Goal: Find specific page/section: Find specific page/section

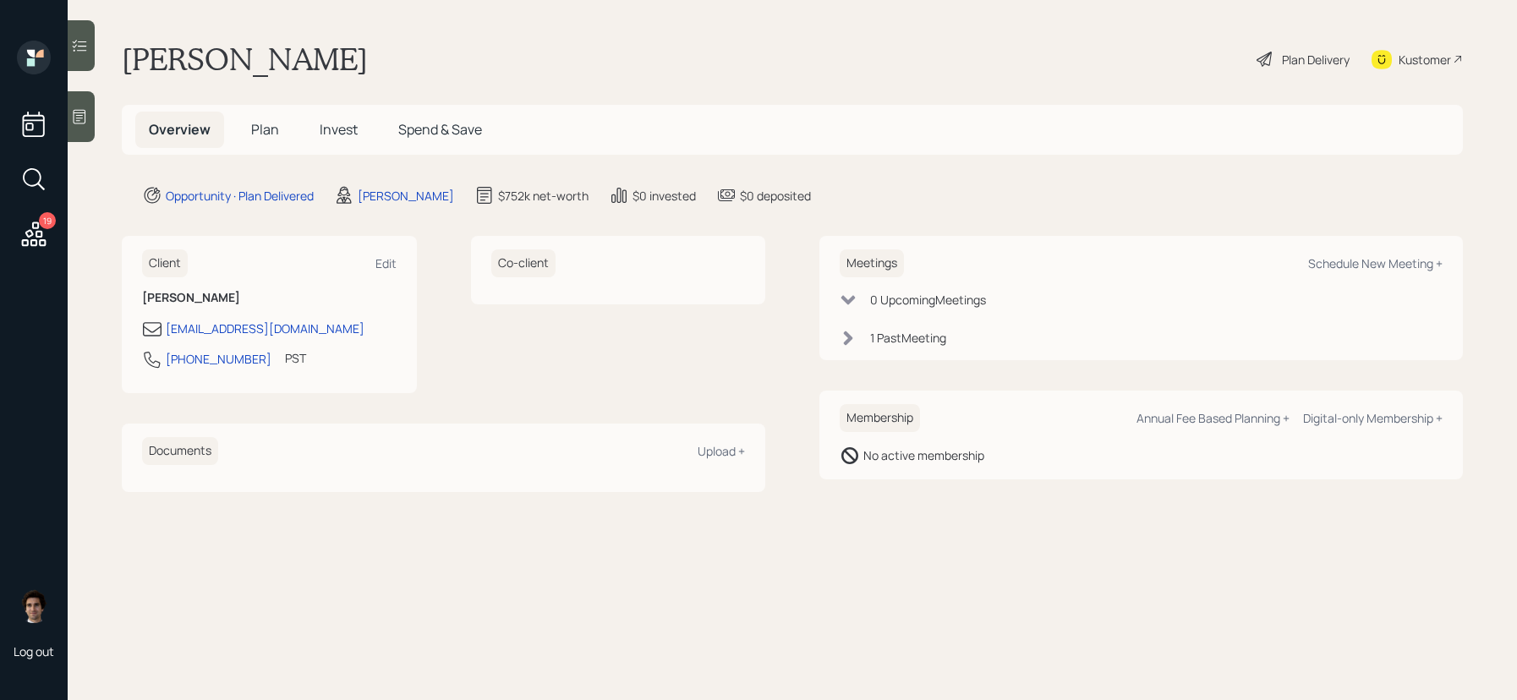
click at [36, 251] on div "19" at bounding box center [34, 236] width 30 height 35
click at [282, 139] on h5 "Plan" at bounding box center [265, 130] width 55 height 36
